Goal: Task Accomplishment & Management: Manage account settings

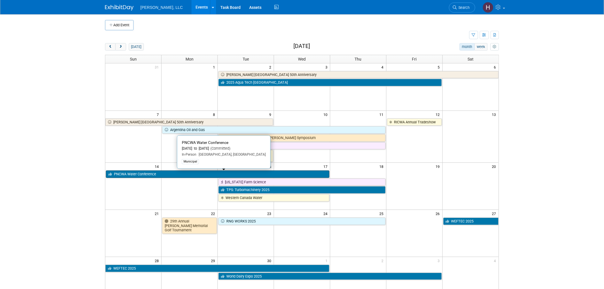
click at [222, 176] on link "PNCWA Water Conference" at bounding box center [217, 173] width 223 height 7
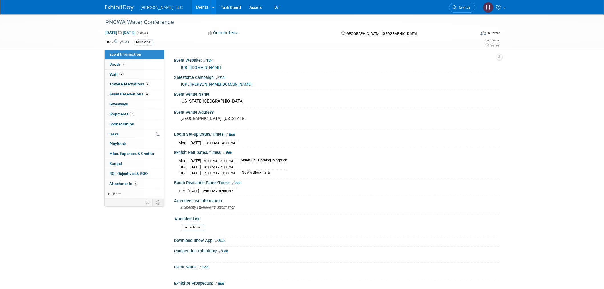
select select "Municipal"
click at [110, 108] on link "0 Giveaways 0" at bounding box center [134, 104] width 59 height 10
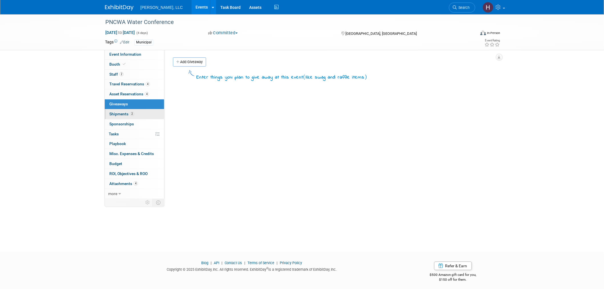
click at [113, 114] on span "Shipments 2" at bounding box center [121, 114] width 25 height 5
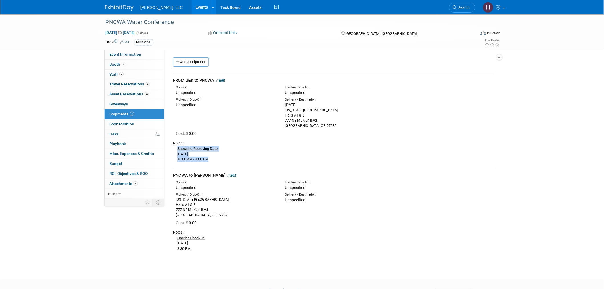
drag, startPoint x: 215, startPoint y: 158, endPoint x: 175, endPoint y: 151, distance: 40.7
click at [175, 151] on div "Showsite Recieving Date: Monday, September 15, 2025 10:00 AM - 4:00 PM" at bounding box center [333, 153] width 321 height 17
click at [247, 143] on div "Notes:" at bounding box center [333, 142] width 321 height 5
drag, startPoint x: 284, startPoint y: 120, endPoint x: 321, endPoint y: 127, distance: 37.4
click at [321, 127] on div "Delivery / Destination: Mon. Sep 15, 2025 Oregon Convention Center Halls A1 & B…" at bounding box center [334, 112] width 109 height 31
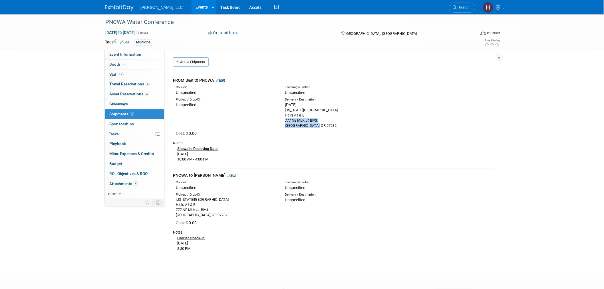
copy div "777 NE MLK Jr. Blvd. Portland, OR 97232"
click at [278, 118] on div "Pick-up / Drop-Off: Unspecified Delivery / Destination: Mon. Sep 15, 2025 Halls…" at bounding box center [334, 112] width 330 height 33
click at [289, 120] on div "Oregon Convention Center Halls A1 & B 777 NE MLK Jr. Blvd. Portland, OR 97232" at bounding box center [335, 118] width 100 height 21
drag, startPoint x: 284, startPoint y: 121, endPoint x: 321, endPoint y: 120, distance: 36.2
click at [321, 120] on div "Oregon Convention Center Halls A1 & B 777 NE MLK Jr. Blvd. Portland, OR 97232" at bounding box center [335, 118] width 100 height 21
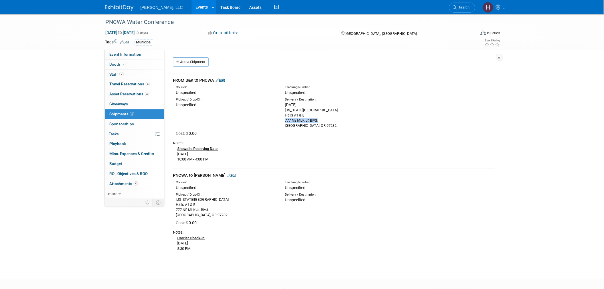
copy div "777 NE MLK Jr. Blvd."
click at [125, 55] on span "Event Information" at bounding box center [125, 54] width 32 height 5
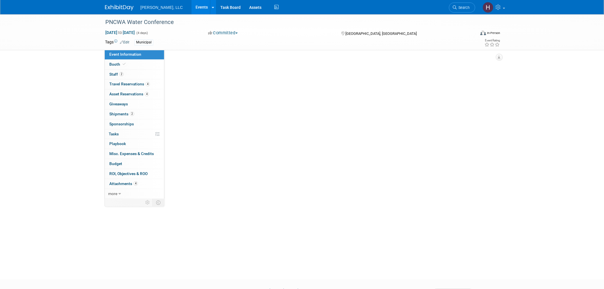
select select "Municipal"
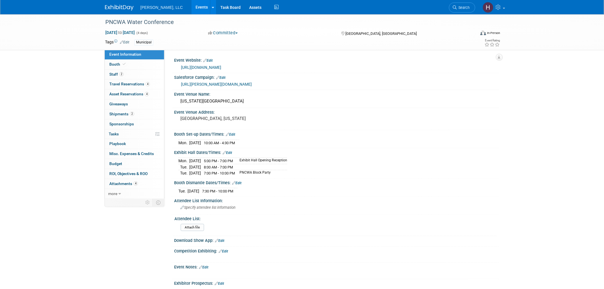
click at [280, 162] on td "Exhibit Hall Opening Reception" at bounding box center [261, 161] width 51 height 6
click at [280, 161] on td "Exhibit Hall Opening Reception" at bounding box center [261, 161] width 51 height 6
click at [191, 4] on link "Events" at bounding box center [201, 7] width 21 height 14
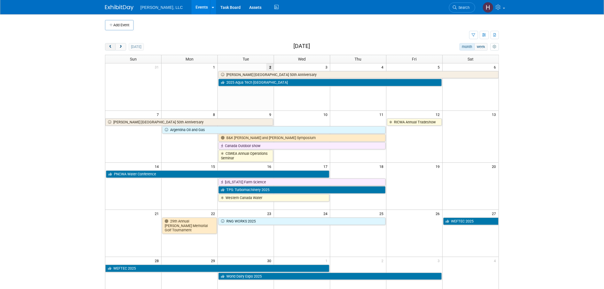
click at [112, 46] on span "prev" at bounding box center [110, 47] width 4 height 4
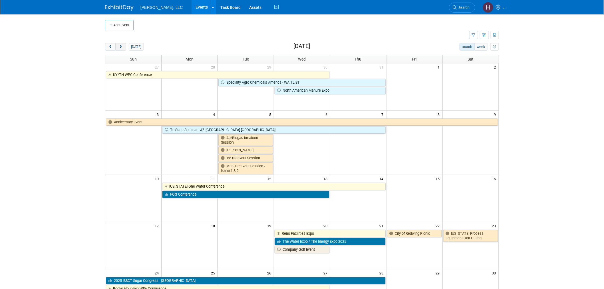
click at [119, 47] on span "next" at bounding box center [120, 47] width 4 height 4
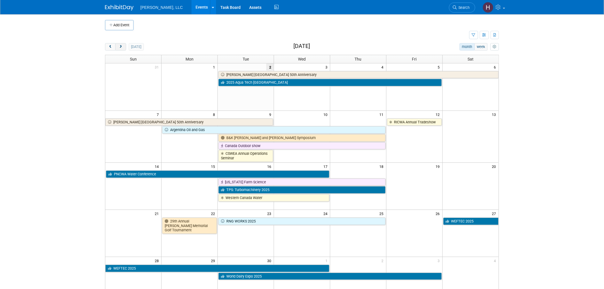
click at [118, 50] on button "next" at bounding box center [120, 46] width 11 height 7
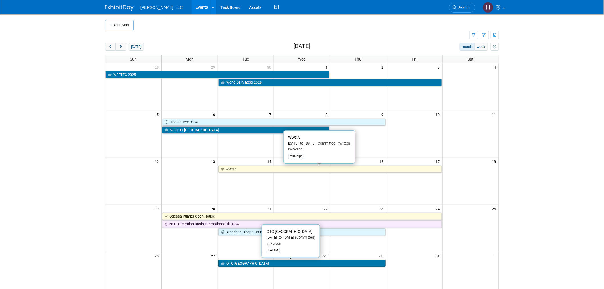
click at [313, 264] on link "OTC Brazil" at bounding box center [301, 263] width 167 height 7
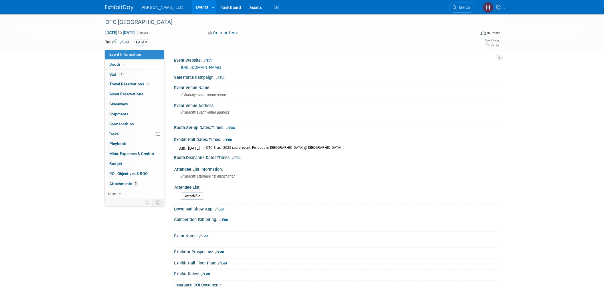
select select "Industrial"
click at [126, 82] on span "Travel Reservations 2" at bounding box center [129, 84] width 41 height 5
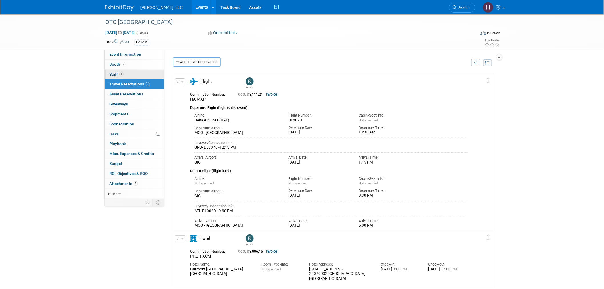
click at [120, 74] on span "1" at bounding box center [121, 74] width 4 height 4
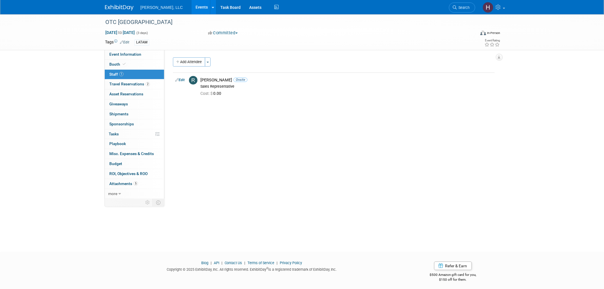
drag, startPoint x: 182, startPoint y: 3, endPoint x: 181, endPoint y: 7, distance: 4.0
click at [191, 3] on link "Events" at bounding box center [201, 7] width 21 height 14
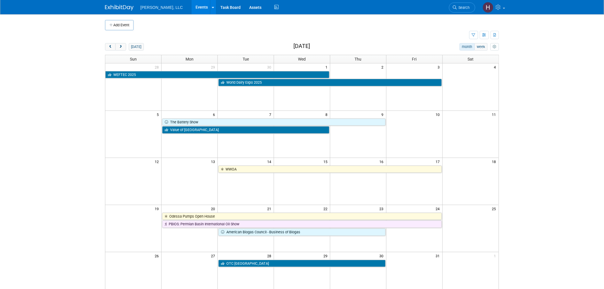
click at [191, 7] on link "Events" at bounding box center [201, 7] width 21 height 14
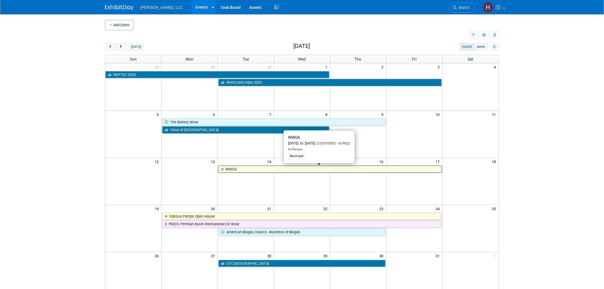
click at [249, 171] on link "WWOA" at bounding box center [329, 168] width 223 height 7
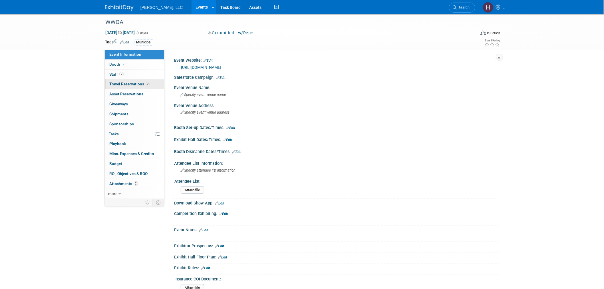
click at [133, 82] on span "Travel Reservations 2" at bounding box center [129, 84] width 41 height 5
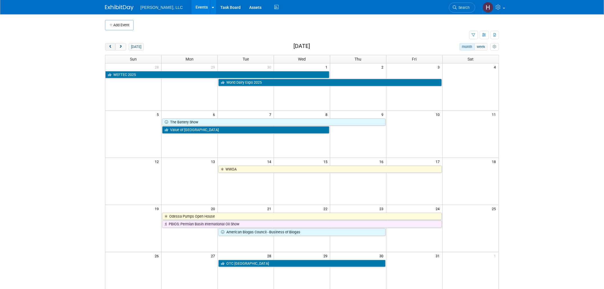
click at [110, 43] on button "prev" at bounding box center [110, 46] width 11 height 7
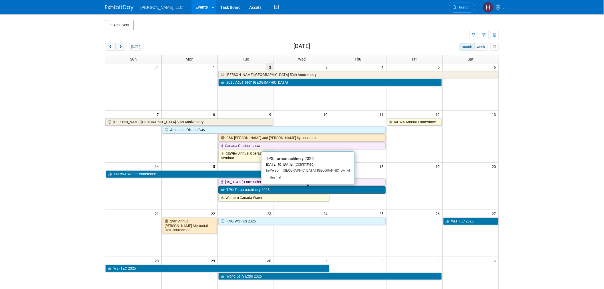
click at [272, 190] on link "TPS: Turbomachinery 2025" at bounding box center [301, 189] width 167 height 7
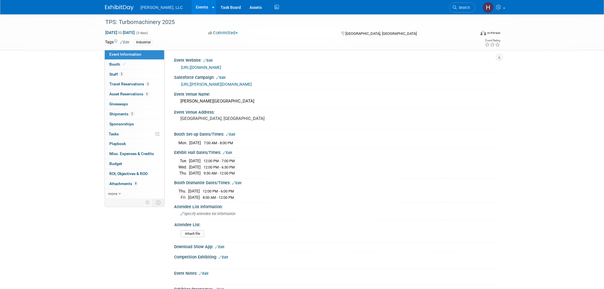
select select "Industrial"
click at [191, 8] on link "Events" at bounding box center [201, 7] width 21 height 14
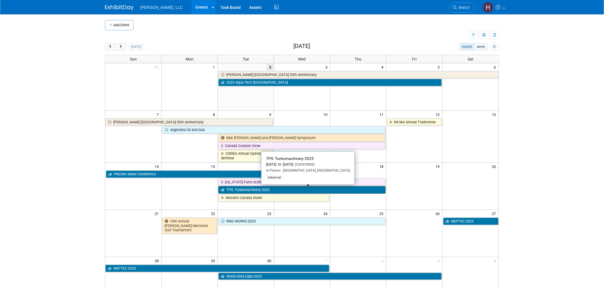
click at [245, 190] on link "TPS: Turbomachinery 2025" at bounding box center [301, 189] width 167 height 7
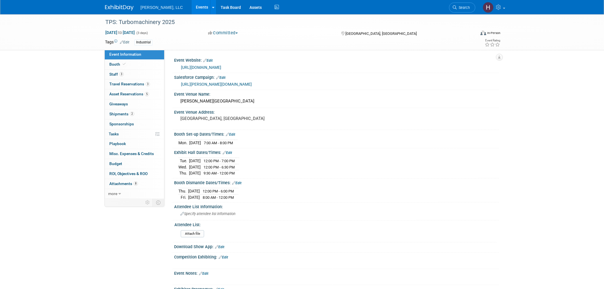
select select "Industrial"
click at [133, 71] on link "3 Staff 3" at bounding box center [134, 75] width 59 height 10
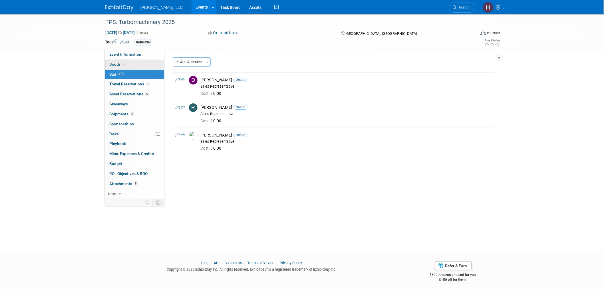
click at [133, 64] on link "Booth" at bounding box center [134, 65] width 59 height 10
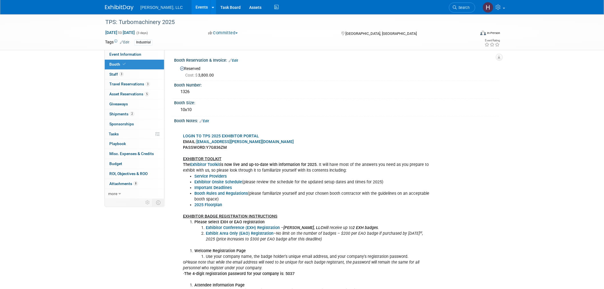
click at [191, 5] on link "Events" at bounding box center [201, 7] width 21 height 14
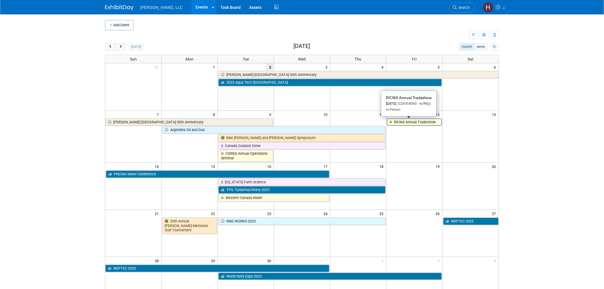
click at [409, 123] on link "RICWA Annual Tradeshow" at bounding box center [414, 121] width 55 height 7
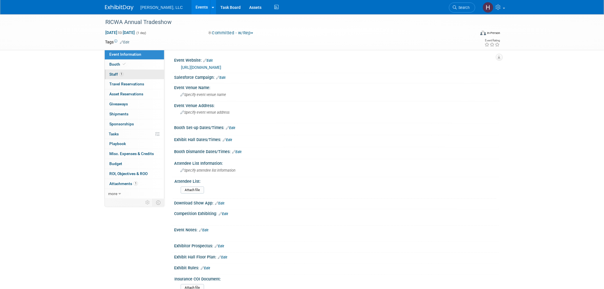
click at [119, 74] on span "Staff 1" at bounding box center [116, 74] width 14 height 5
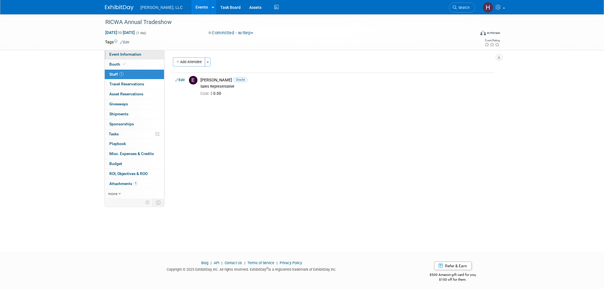
click at [113, 56] on span "Event Information" at bounding box center [125, 54] width 32 height 5
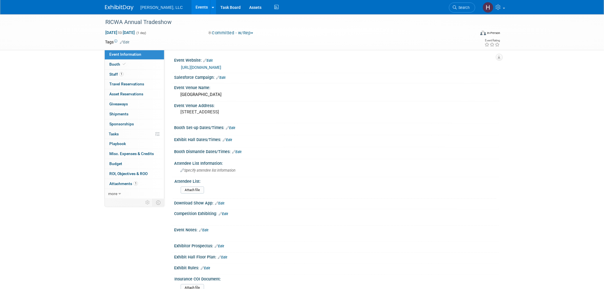
click at [213, 66] on link "https://ricwa.org/event/https-ricwa-org-wp-content-uploads-2025-07-2025-trade-s…" at bounding box center [201, 67] width 40 height 5
click at [139, 75] on link "1 Staff 1" at bounding box center [134, 75] width 59 height 10
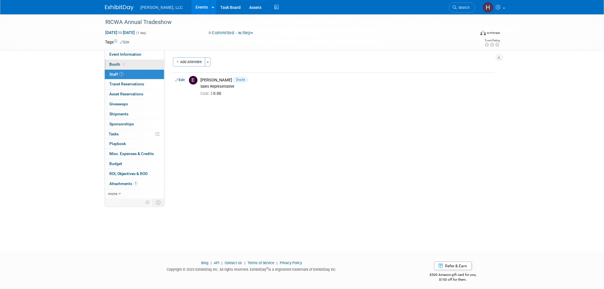
click at [142, 61] on link "Booth" at bounding box center [134, 65] width 59 height 10
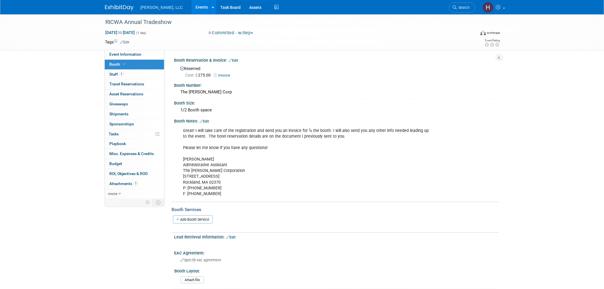
click at [151, 48] on div "RICWA Annual Tradeshow Sep 12, 2025 to Sep 12, 2025 (1 day) Sep 12, 2025 to Sep…" at bounding box center [302, 32] width 402 height 36
click at [152, 51] on link "Event Information" at bounding box center [134, 55] width 59 height 10
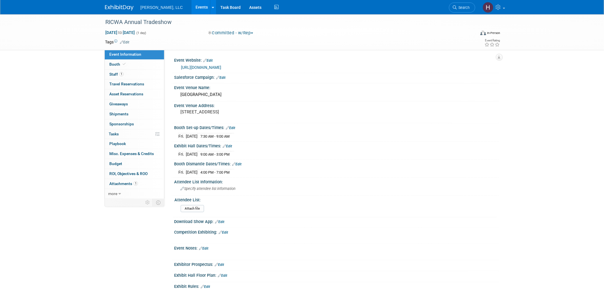
click at [221, 65] on link "https://ricwa.org/event/https-ricwa-org-wp-content-uploads-2025-07-2025-trade-s…" at bounding box center [201, 67] width 40 height 5
click at [138, 85] on span "Travel Reservations 0" at bounding box center [126, 84] width 35 height 5
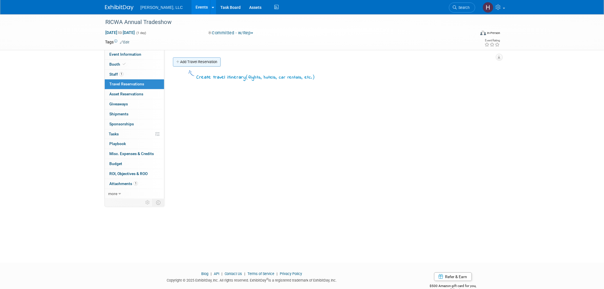
click at [205, 64] on link "Add Travel Reservation" at bounding box center [197, 61] width 48 height 9
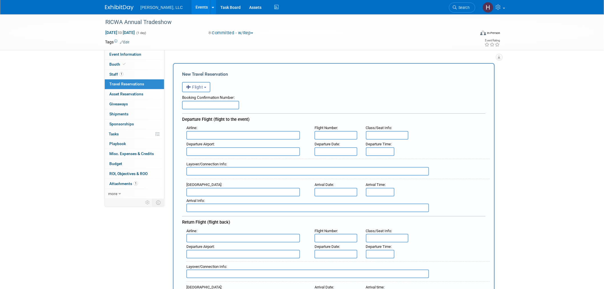
click at [204, 86] on button "Flight" at bounding box center [196, 87] width 28 height 10
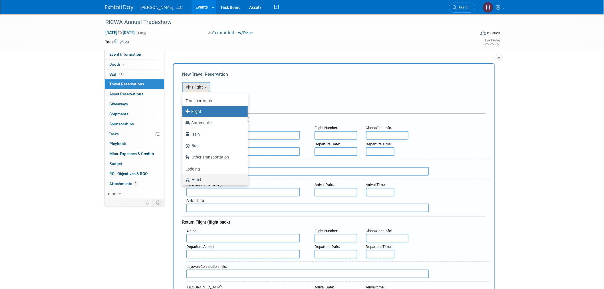
click at [190, 177] on icon at bounding box center [188, 179] width 6 height 7
click at [183, 177] on input "Hotel" at bounding box center [181, 179] width 4 height 4
select select "6"
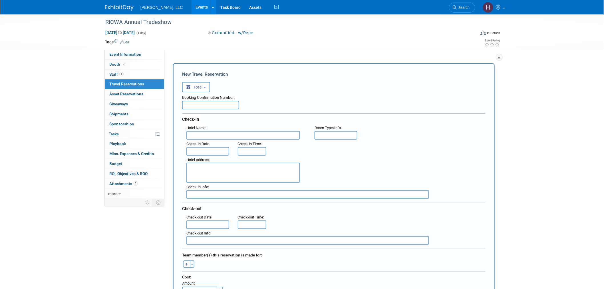
click at [206, 102] on input "text" at bounding box center [210, 105] width 57 height 9
paste input "81520207"
type input "81520207"
click at [225, 136] on input "text" at bounding box center [243, 135] width 114 height 9
type input "3:00 PM"
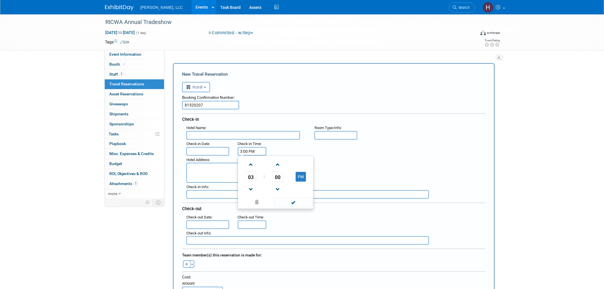
click at [248, 149] on input "3:00 PM" at bounding box center [252, 151] width 29 height 9
click at [209, 147] on input "text" at bounding box center [207, 151] width 43 height 9
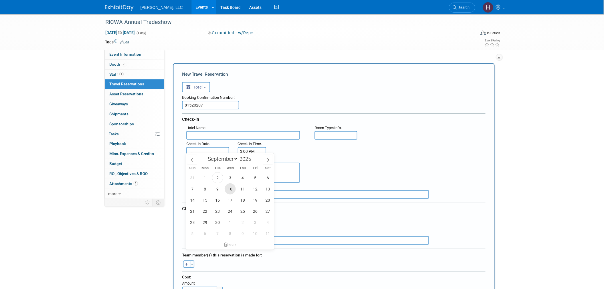
click at [234, 189] on span "10" at bounding box center [229, 188] width 11 height 11
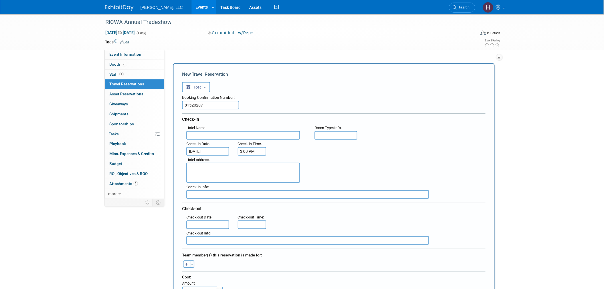
click at [201, 147] on input "Sep 10, 2025" at bounding box center [207, 151] width 43 height 9
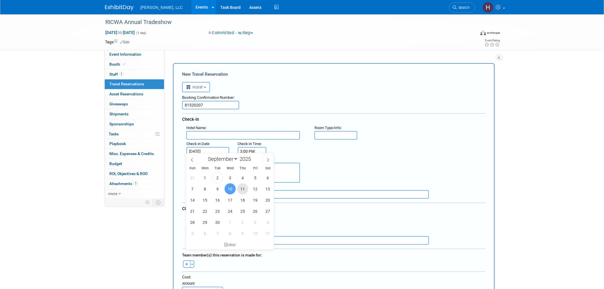
click at [244, 187] on span "11" at bounding box center [242, 188] width 11 height 11
type input "Sep 11, 2025"
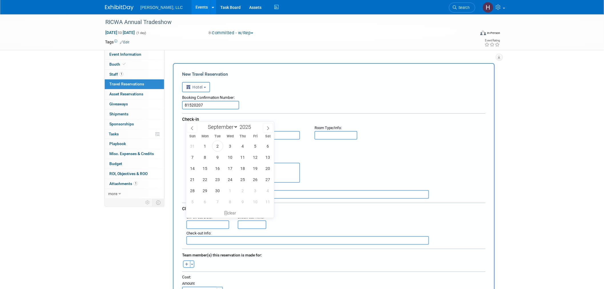
click at [215, 220] on input "text" at bounding box center [207, 224] width 43 height 9
click at [253, 158] on span "12" at bounding box center [255, 156] width 11 height 11
type input "Sep 12, 2025"
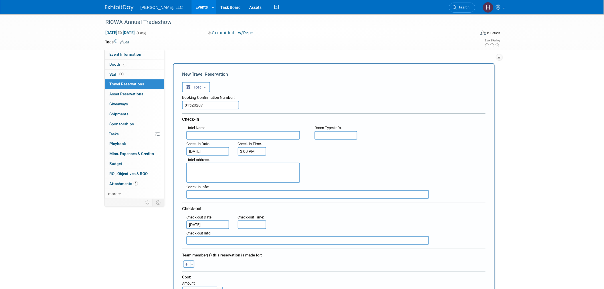
click at [189, 260] on button "button" at bounding box center [186, 263] width 7 height 7
select select
click at [198, 274] on input "text" at bounding box center [209, 279] width 57 height 10
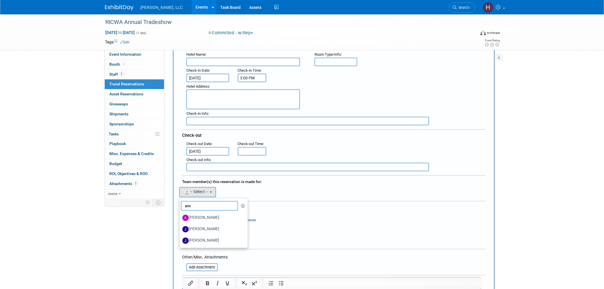
scroll to position [95, 0]
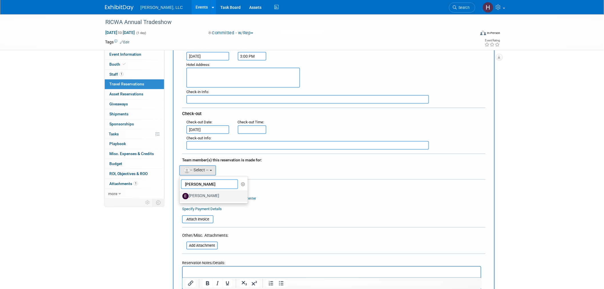
type input "erik"
click at [224, 192] on label "Erik Masson" at bounding box center [212, 195] width 60 height 9
click at [180, 193] on input "Erik Masson" at bounding box center [179, 195] width 4 height 4
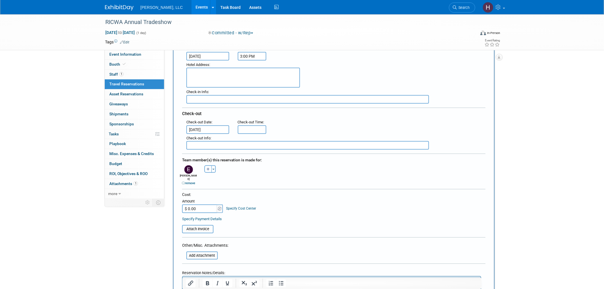
click at [199, 68] on textarea at bounding box center [243, 78] width 114 height 20
paste textarea "801 Greenwich Ave., Warwick, Rhode Island, United States"
type textarea "801 Greenwich Ave., Warwick, Rhode Island, United States"
click at [195, 199] on div "Amount" at bounding box center [202, 202] width 41 height 6
click at [195, 204] on input "$ 0.00" at bounding box center [200, 208] width 36 height 9
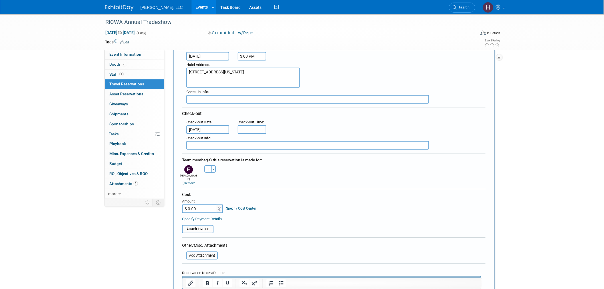
paste input "278.04"
type input "$ 278.04"
click at [198, 225] on input "file" at bounding box center [179, 228] width 68 height 7
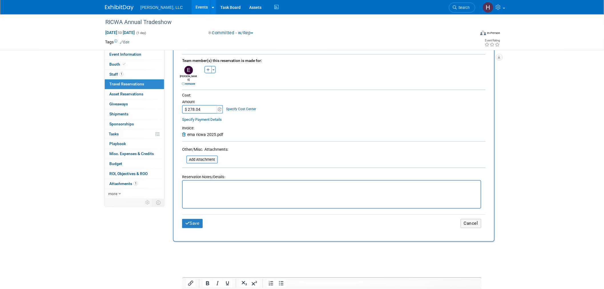
scroll to position [253, 0]
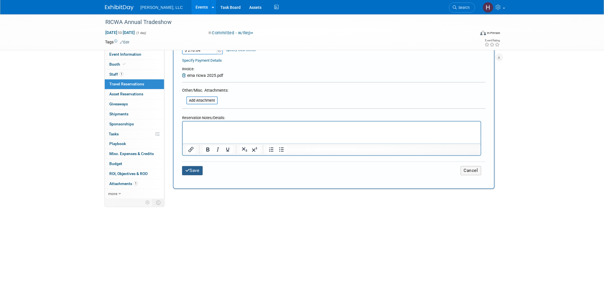
click at [196, 166] on button "Save" at bounding box center [192, 170] width 21 height 9
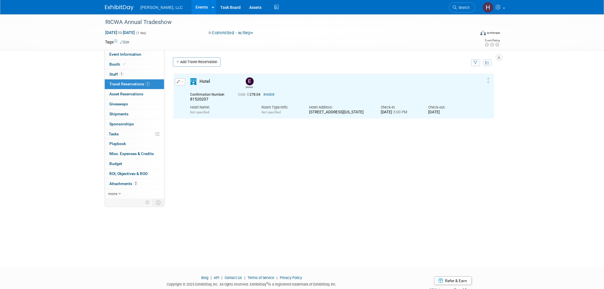
scroll to position [0, 0]
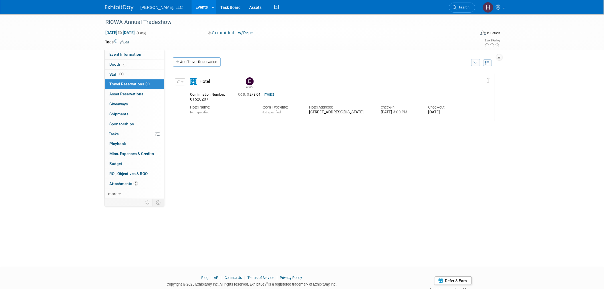
click at [191, 1] on link "Events" at bounding box center [201, 7] width 21 height 14
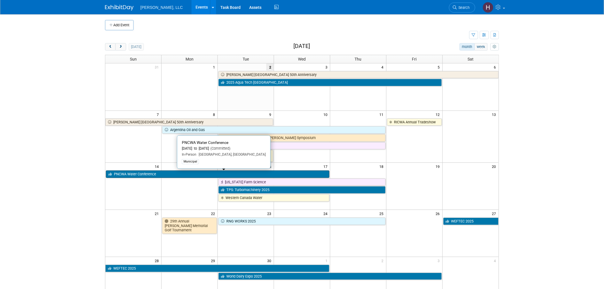
click at [177, 173] on link "PNCWA Water Conference" at bounding box center [217, 173] width 223 height 7
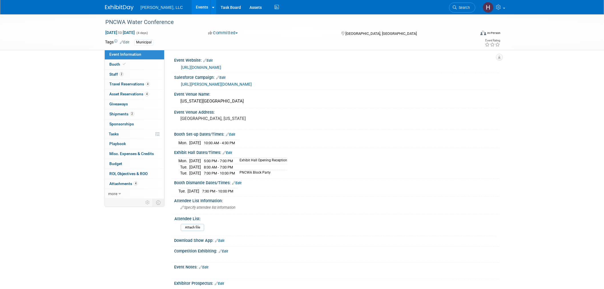
select select "Municipal"
click at [133, 85] on span "Travel Reservations 4" at bounding box center [129, 84] width 41 height 5
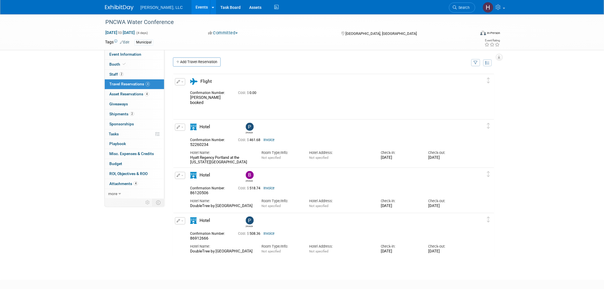
click at [226, 206] on div "DoubleTree by Hilton Hotel Portland" at bounding box center [221, 205] width 63 height 5
copy div "DoubleTree by Hilton Hotel Portland"
click at [120, 54] on span "Event Information" at bounding box center [125, 54] width 32 height 5
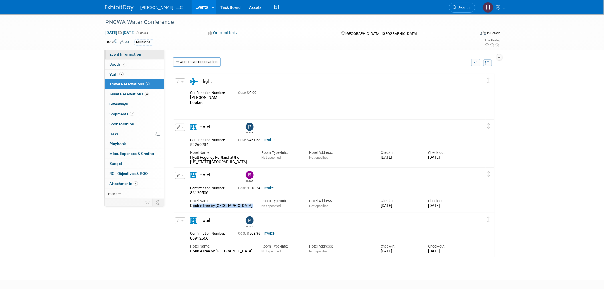
select select "Municipal"
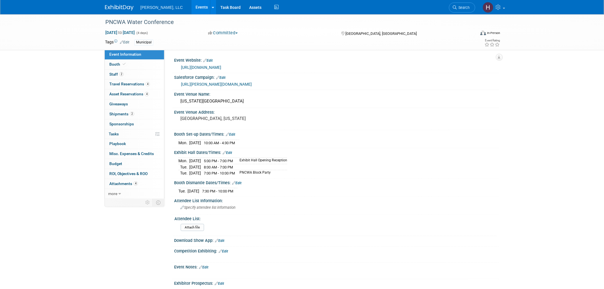
click at [204, 66] on link "https://conference.pncwa.org/" at bounding box center [201, 67] width 40 height 5
click at [113, 77] on link "2 Staff 2" at bounding box center [134, 75] width 59 height 10
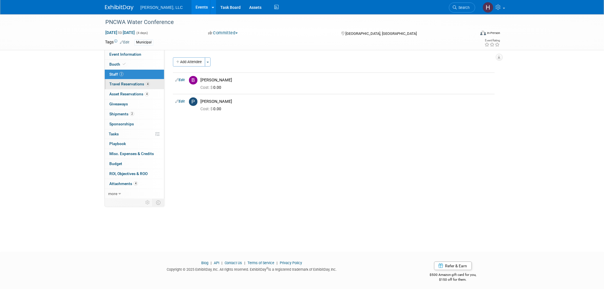
click at [129, 87] on link "4 Travel Reservations 4" at bounding box center [134, 84] width 59 height 10
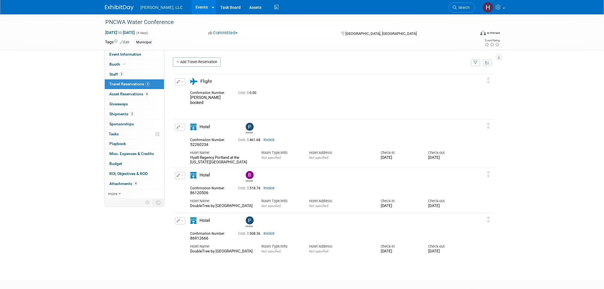
click at [201, 144] on span "52260234" at bounding box center [199, 144] width 18 height 5
copy span "52260234"
click at [179, 124] on div "Edit Reservation Delete Reservation" at bounding box center [180, 127] width 10 height 7
click at [182, 127] on span "button" at bounding box center [182, 127] width 2 height 1
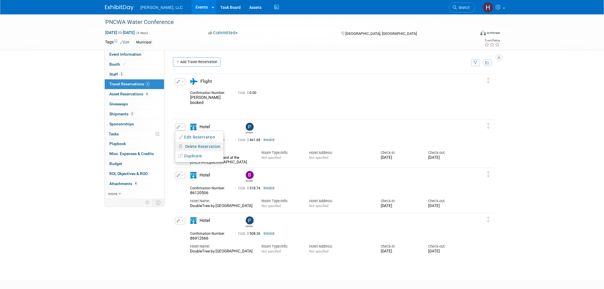
click at [193, 146] on span "Delete Reservation" at bounding box center [202, 146] width 35 height 5
click at [243, 151] on link "Yes" at bounding box center [244, 150] width 17 height 9
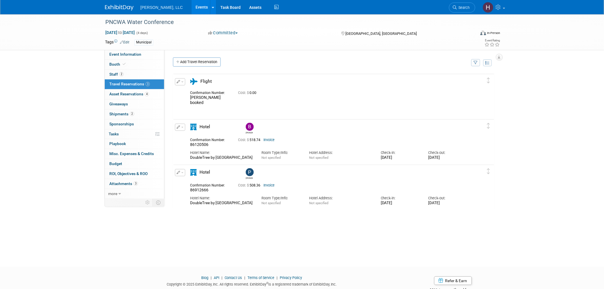
click at [191, 3] on link "Events" at bounding box center [201, 7] width 21 height 14
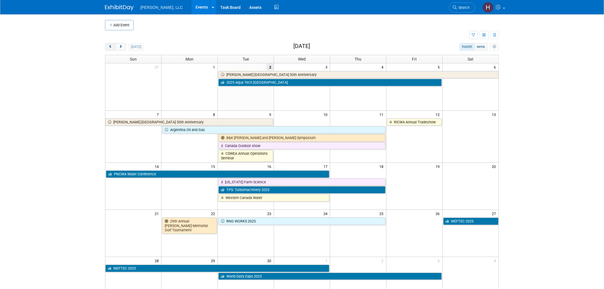
click at [107, 47] on button "prev" at bounding box center [110, 46] width 11 height 7
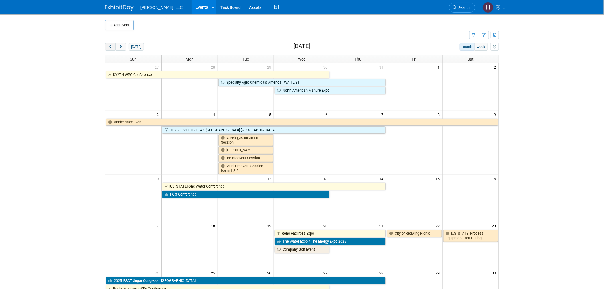
click at [107, 47] on button "prev" at bounding box center [110, 46] width 11 height 7
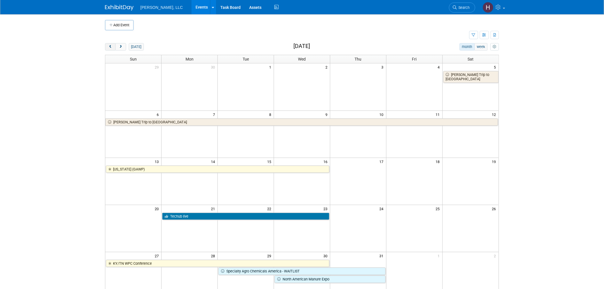
click at [107, 47] on button "prev" at bounding box center [110, 46] width 11 height 7
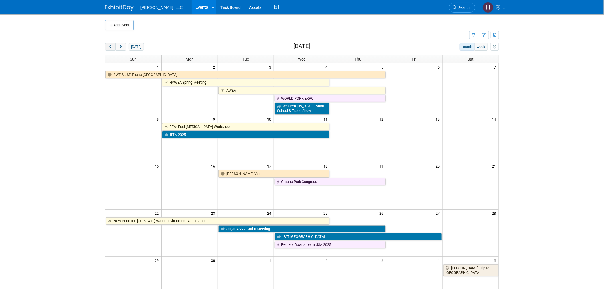
click at [107, 47] on button "prev" at bounding box center [110, 46] width 11 height 7
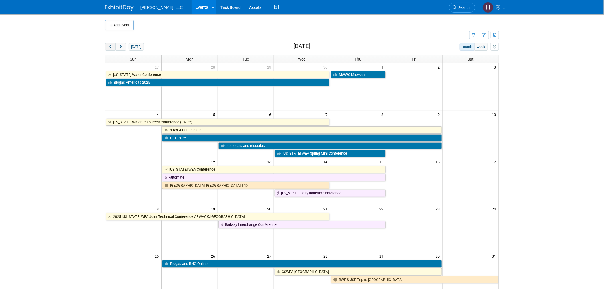
click at [107, 47] on button "prev" at bounding box center [110, 46] width 11 height 7
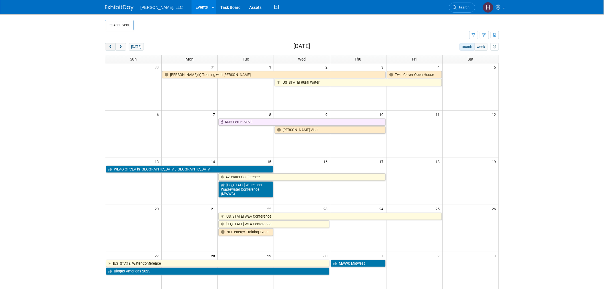
click at [107, 47] on button "prev" at bounding box center [110, 46] width 11 height 7
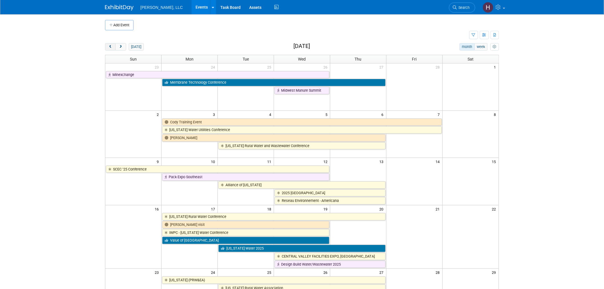
click at [107, 47] on button "prev" at bounding box center [110, 46] width 11 height 7
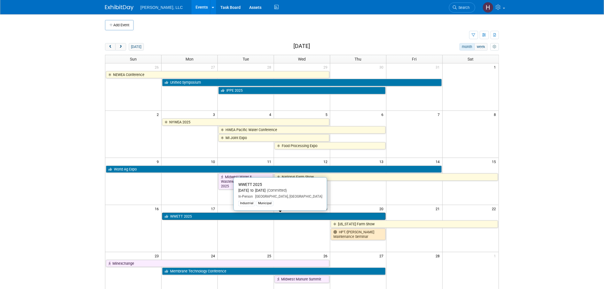
click at [255, 213] on link "WWETT 2025" at bounding box center [273, 216] width 223 height 7
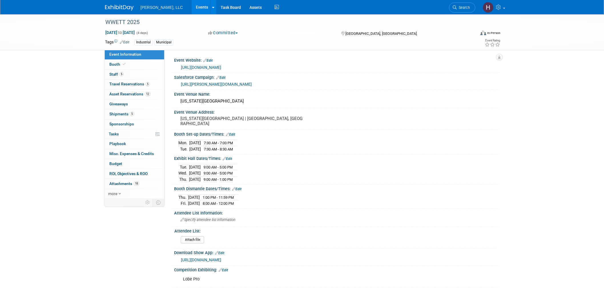
select select "Municipal"
click at [121, 163] on span "Budget" at bounding box center [115, 163] width 13 height 5
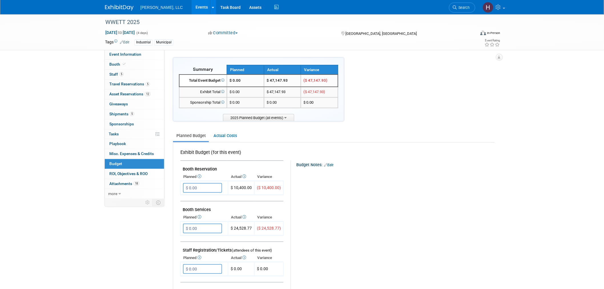
click at [191, 5] on link "Events" at bounding box center [201, 7] width 21 height 14
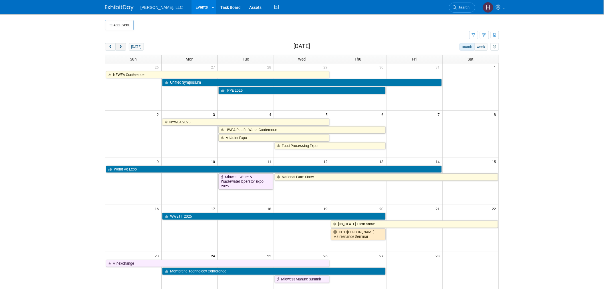
click at [123, 44] on button "next" at bounding box center [120, 46] width 11 height 7
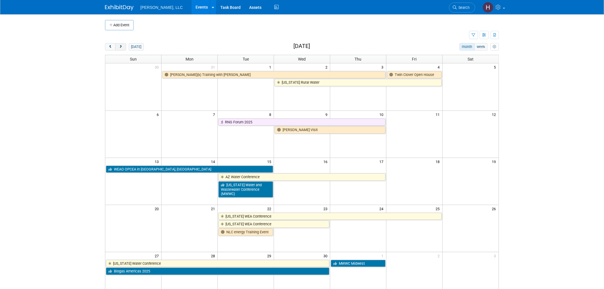
click at [123, 44] on button "next" at bounding box center [120, 46] width 11 height 7
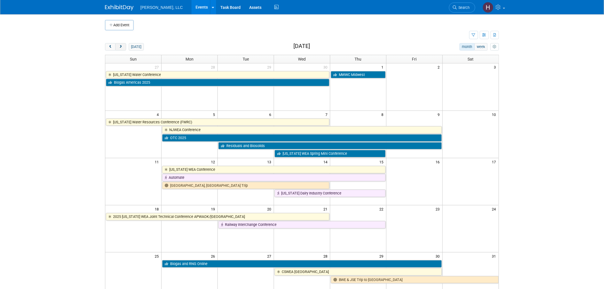
click at [123, 44] on button "next" at bounding box center [120, 46] width 11 height 7
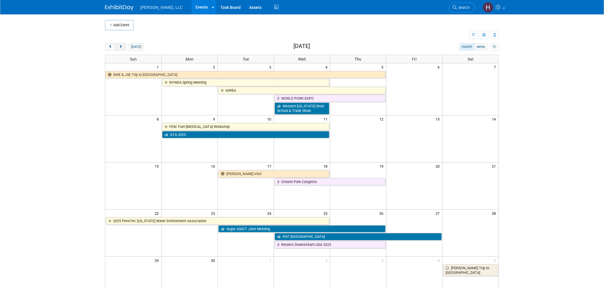
click at [123, 44] on button "next" at bounding box center [120, 46] width 11 height 7
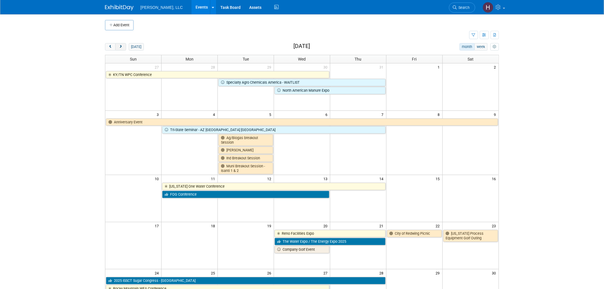
click at [123, 44] on button "next" at bounding box center [120, 46] width 11 height 7
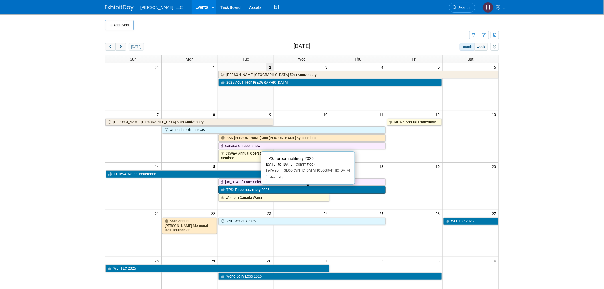
click at [248, 192] on link "TPS: Turbomachinery 2025" at bounding box center [301, 189] width 167 height 7
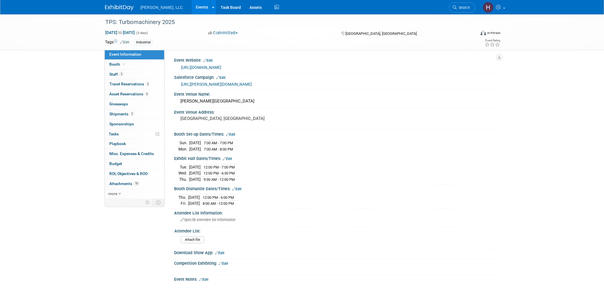
select select "Industrial"
click at [144, 82] on span "Travel Reservations 3" at bounding box center [129, 84] width 41 height 5
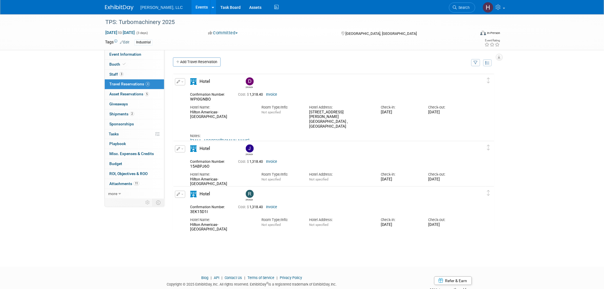
click at [272, 159] on link "Invoice" at bounding box center [271, 161] width 11 height 4
click at [182, 150] on button "button" at bounding box center [180, 148] width 10 height 7
click at [186, 167] on span "Delete Reservation" at bounding box center [202, 168] width 35 height 5
click at [245, 173] on link "Yes" at bounding box center [244, 172] width 17 height 9
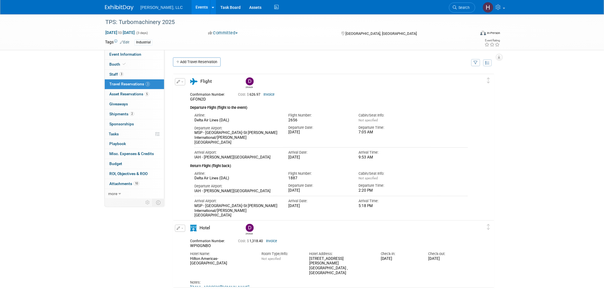
click at [191, 6] on link "Events" at bounding box center [201, 7] width 21 height 14
